Goal: Task Accomplishment & Management: Complete application form

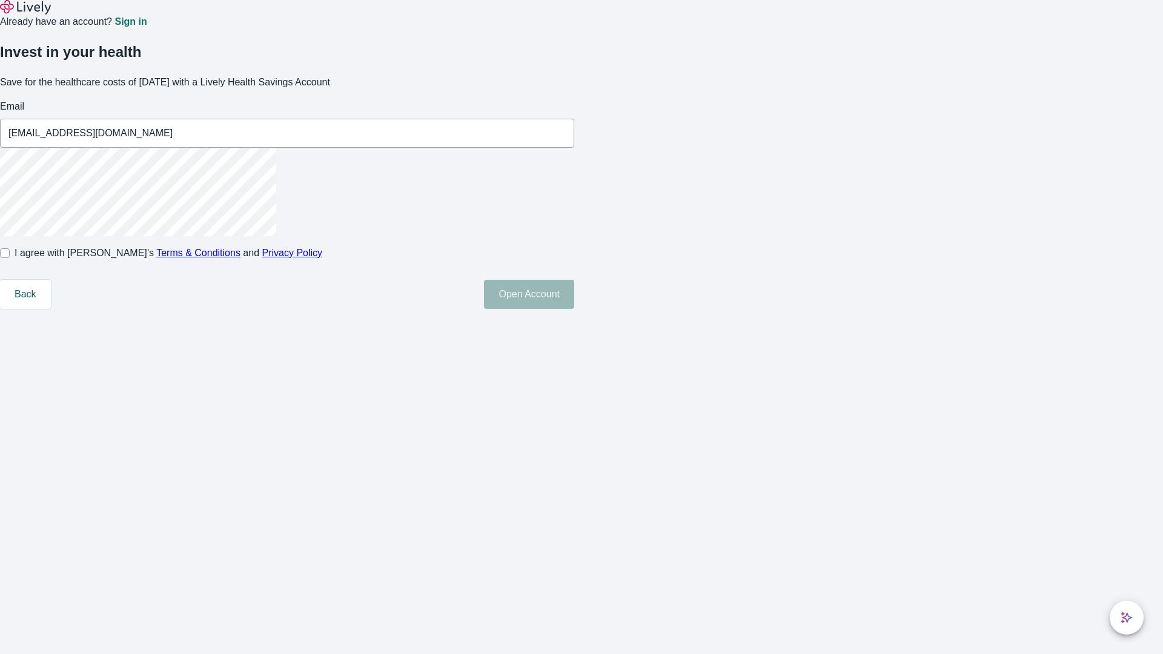
click at [10, 258] on input "I agree with Lively’s Terms & Conditions and Privacy Policy" at bounding box center [5, 253] width 10 height 10
checkbox input "true"
click at [574, 309] on button "Open Account" at bounding box center [529, 294] width 90 height 29
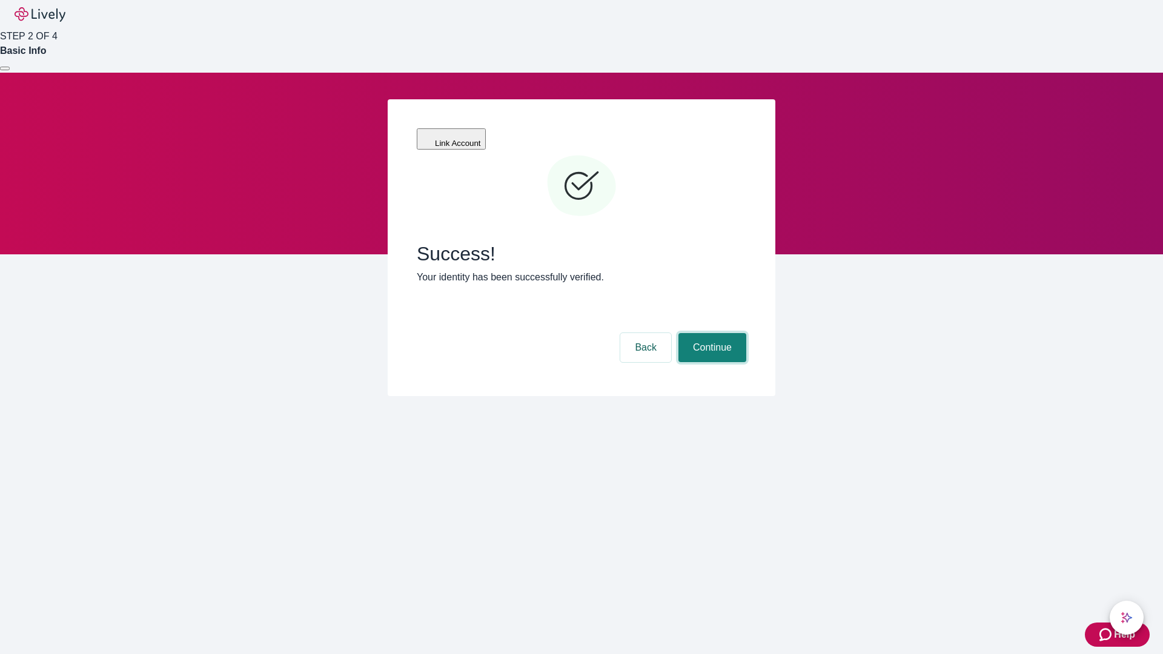
click at [711, 333] on button "Continue" at bounding box center [713, 347] width 68 height 29
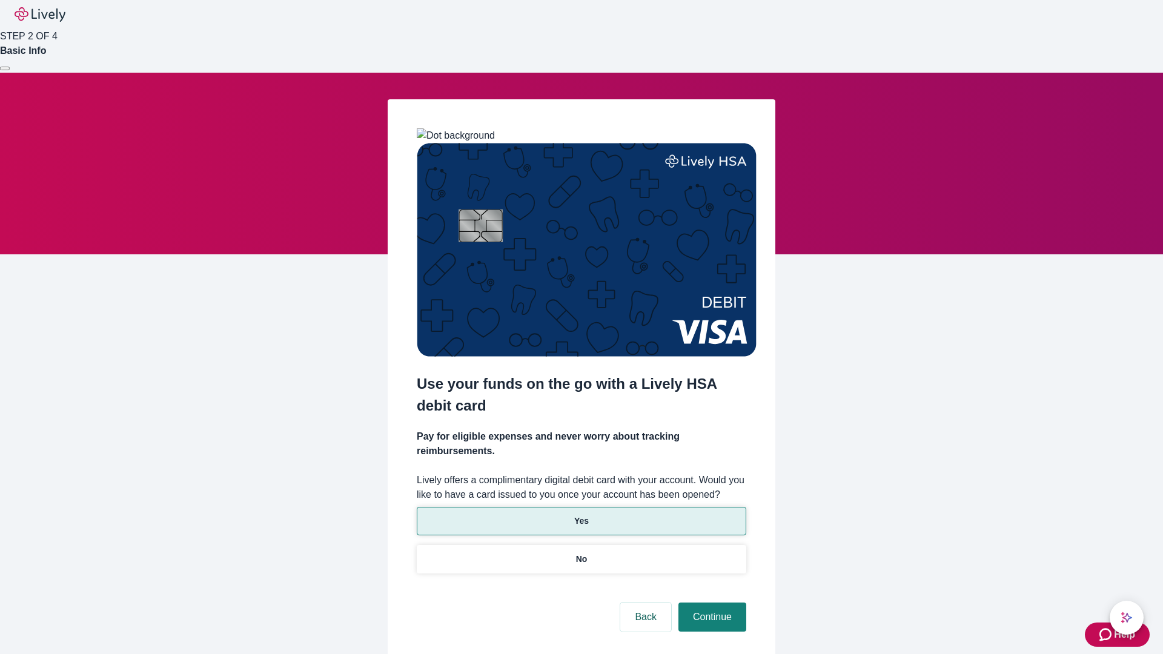
click at [581, 515] on p "Yes" at bounding box center [581, 521] width 15 height 13
click at [711, 603] on button "Continue" at bounding box center [713, 617] width 68 height 29
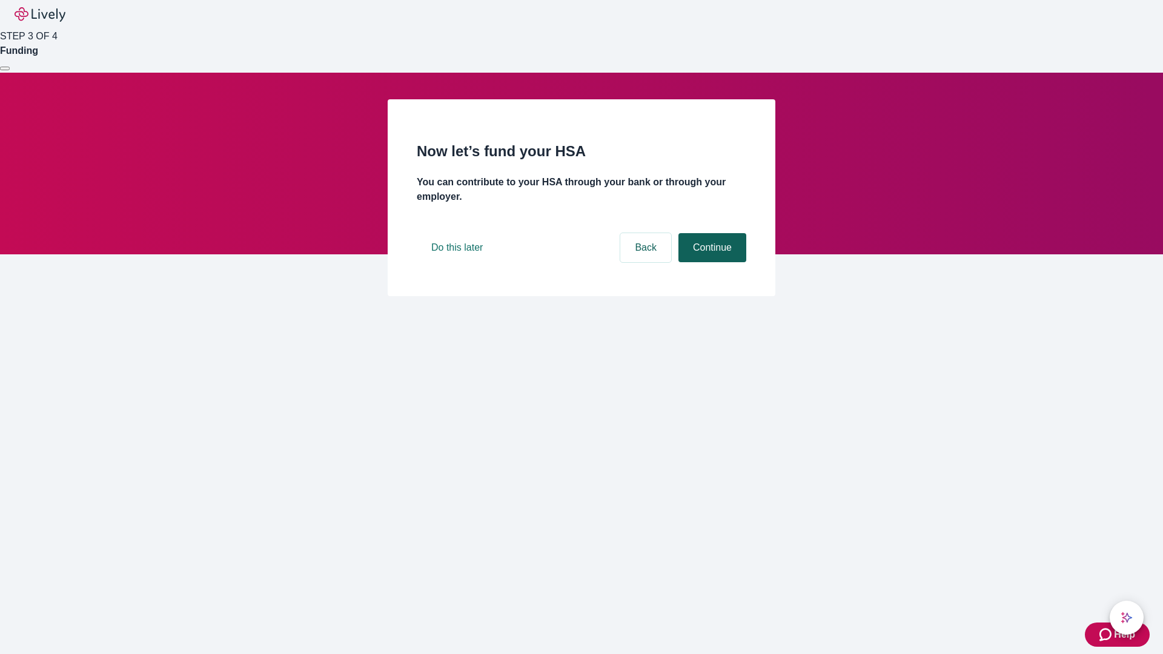
click at [711, 262] on button "Continue" at bounding box center [713, 247] width 68 height 29
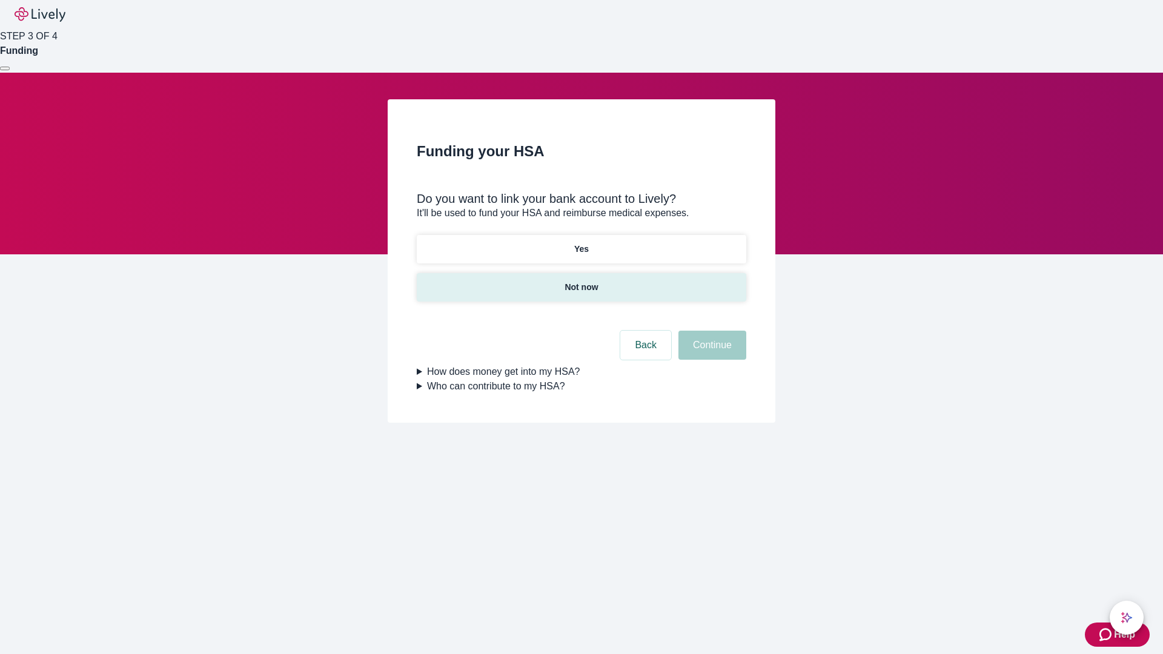
click at [581, 281] on p "Not now" at bounding box center [581, 287] width 33 height 13
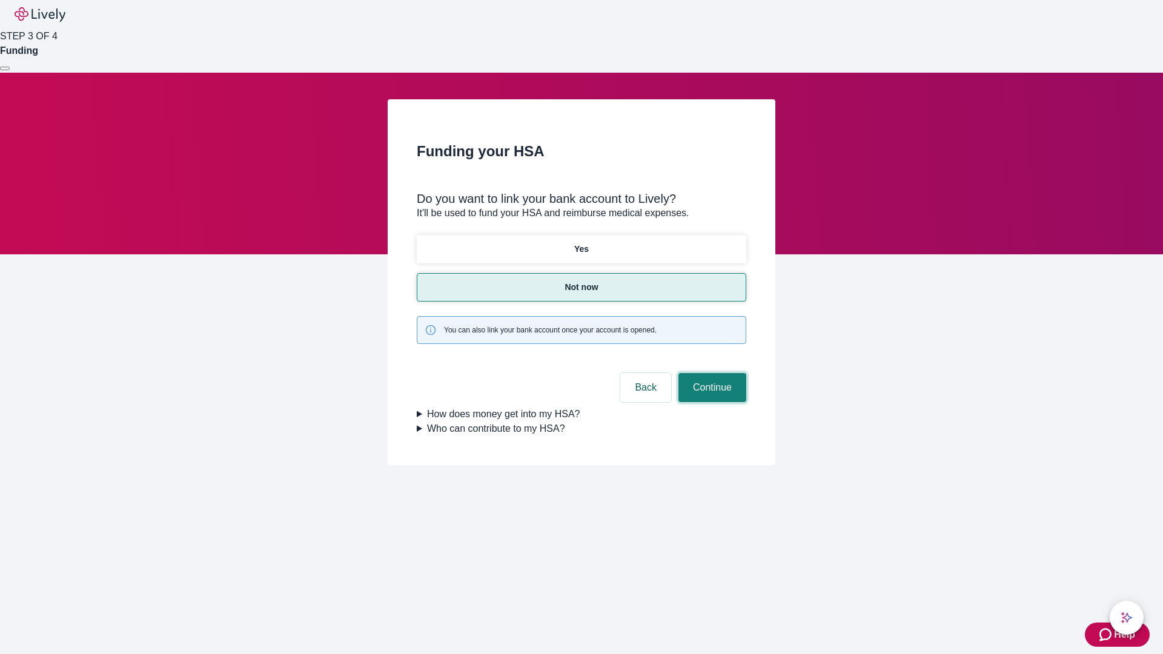
click at [711, 373] on button "Continue" at bounding box center [713, 387] width 68 height 29
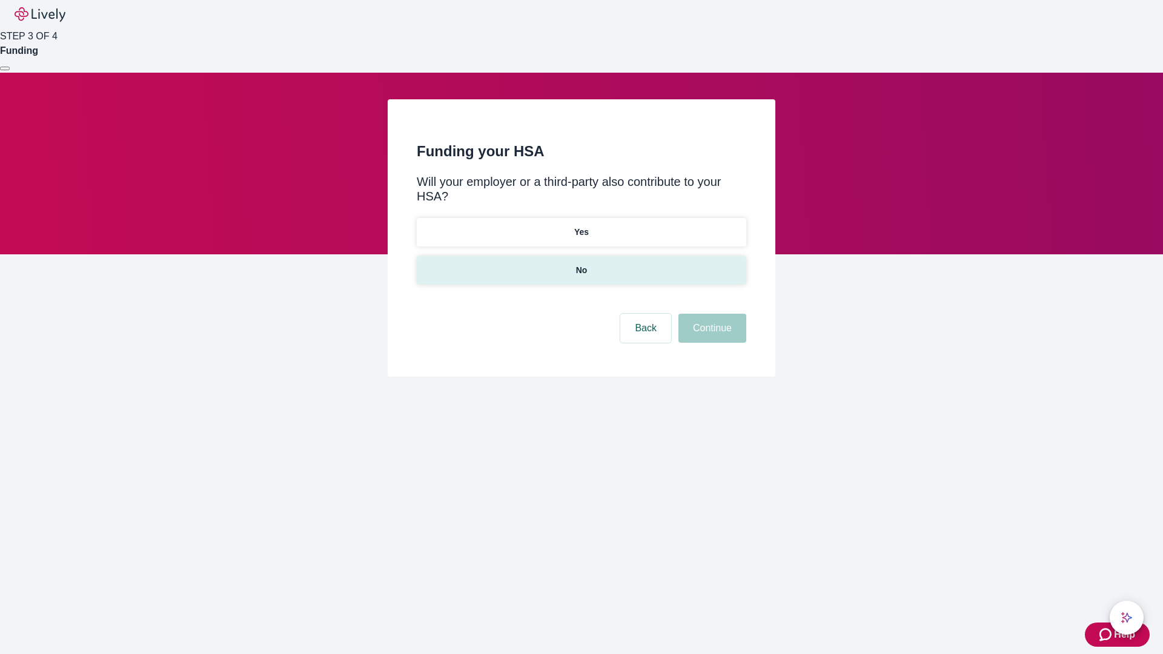
click at [581, 264] on p "No" at bounding box center [582, 270] width 12 height 13
click at [711, 314] on button "Continue" at bounding box center [713, 328] width 68 height 29
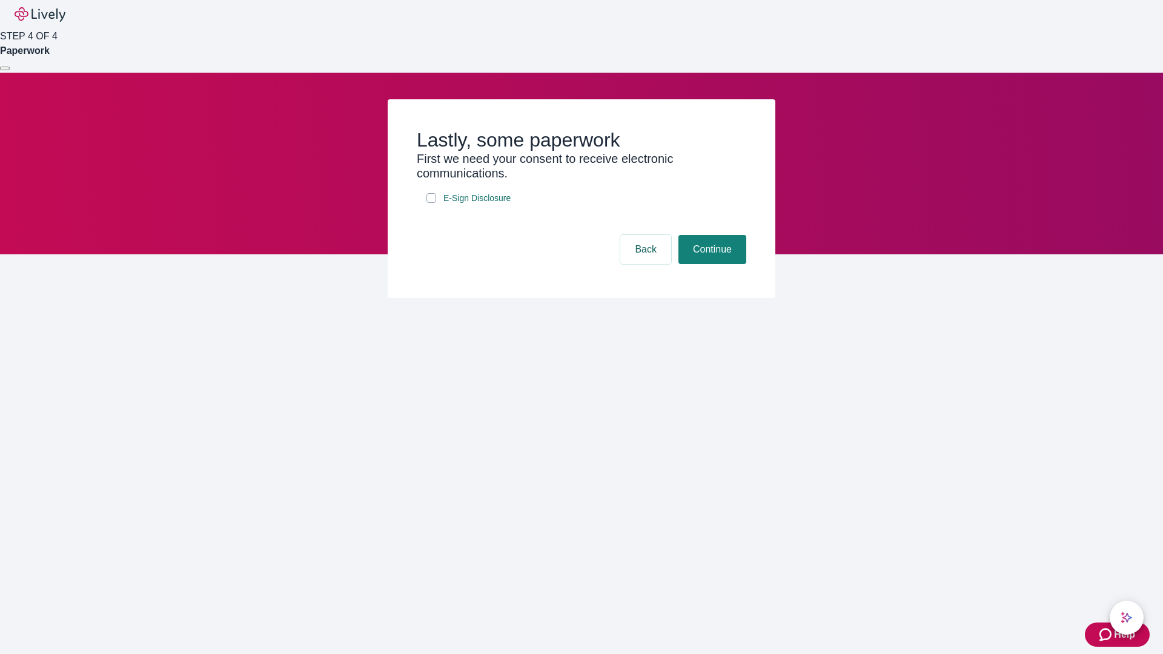
click at [431, 203] on input "E-Sign Disclosure" at bounding box center [432, 198] width 10 height 10
checkbox input "true"
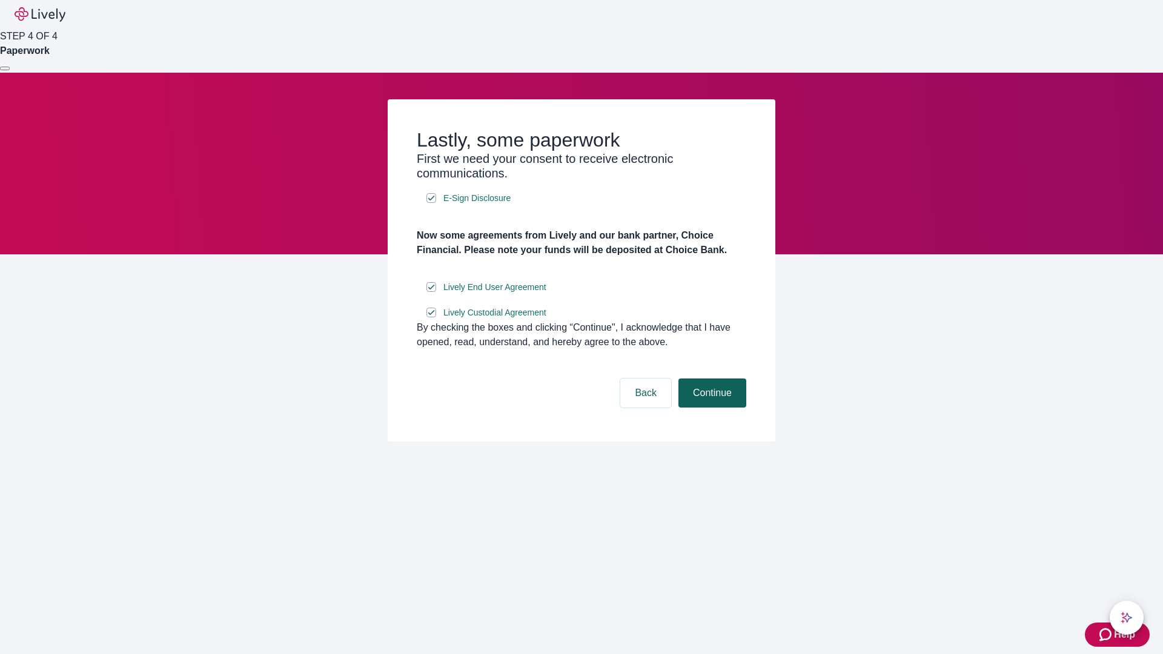
click at [711, 408] on button "Continue" at bounding box center [713, 393] width 68 height 29
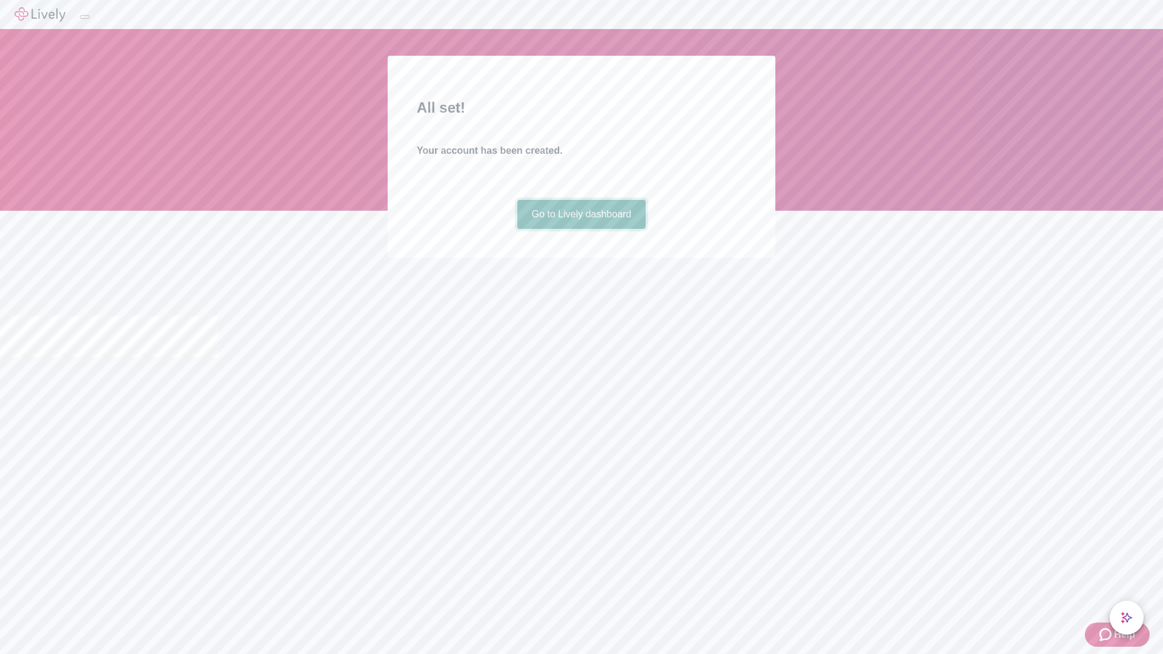
click at [581, 229] on link "Go to Lively dashboard" at bounding box center [581, 214] width 129 height 29
